Goal: Information Seeking & Learning: Learn about a topic

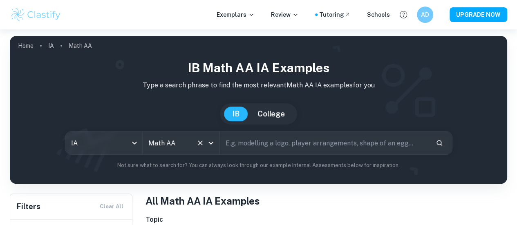
click at [203, 144] on icon "Clear" at bounding box center [200, 143] width 5 height 5
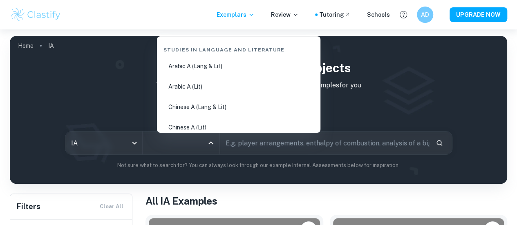
click at [190, 146] on input "All Subjects" at bounding box center [174, 143] width 57 height 16
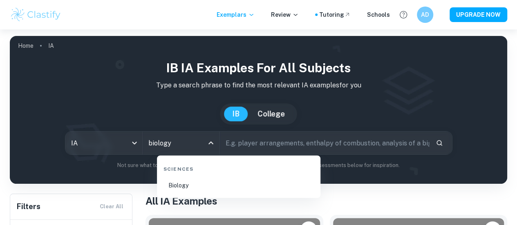
click at [202, 181] on li "Biology" at bounding box center [238, 185] width 157 height 19
type input "Biology"
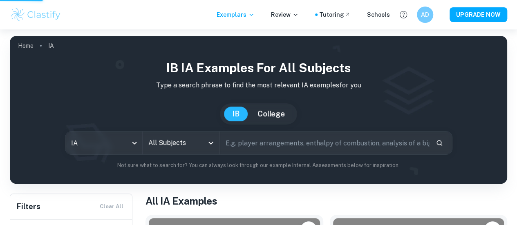
click at [250, 147] on input "text" at bounding box center [324, 143] width 209 height 23
type input "moths"
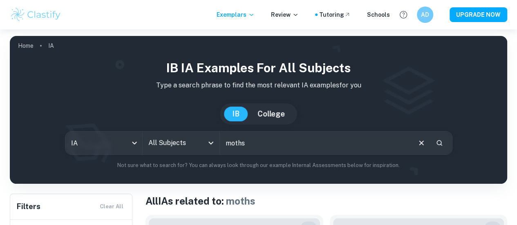
click at [213, 143] on icon "Open" at bounding box center [211, 143] width 10 height 10
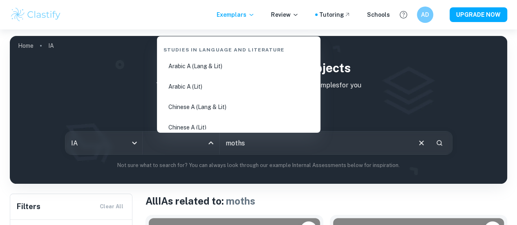
click at [122, 107] on div "[GEOGRAPHIC_DATA]" at bounding box center [258, 113] width 484 height 21
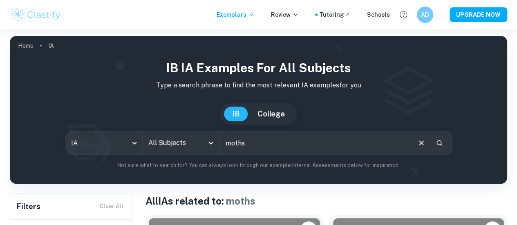
scroll to position [197, 0]
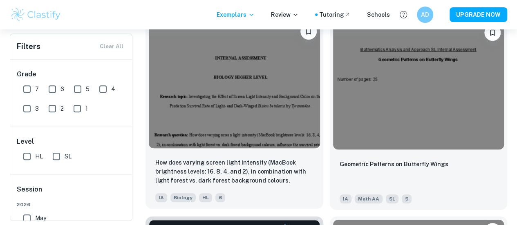
click at [171, 97] on img at bounding box center [234, 84] width 171 height 128
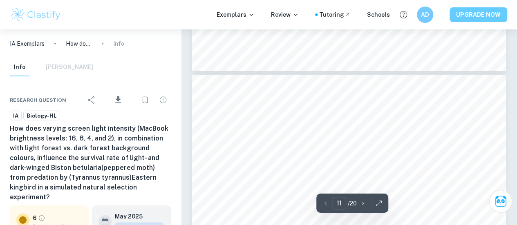
scroll to position [4217, 0]
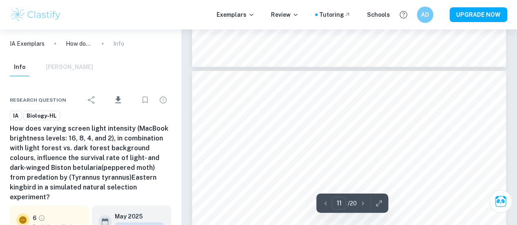
type input "10"
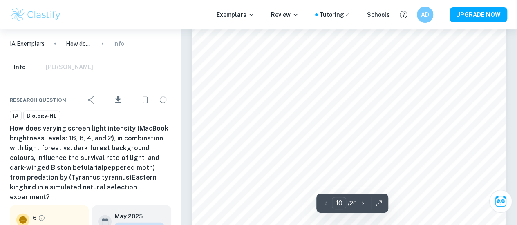
scroll to position [4054, 0]
